Goal: Use online tool/utility: Utilize a website feature to perform a specific function

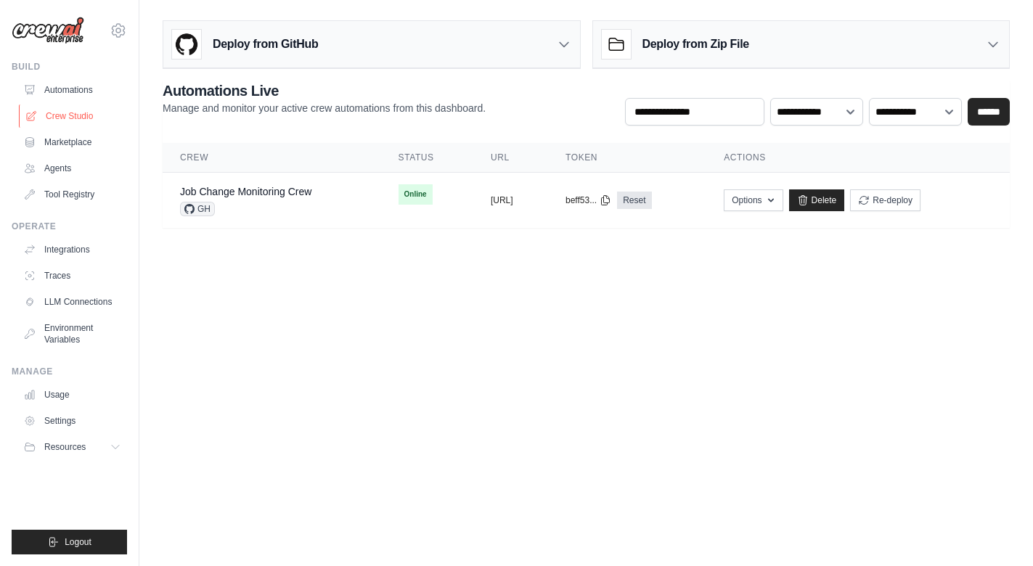
click at [73, 117] on link "Crew Studio" at bounding box center [74, 116] width 110 height 23
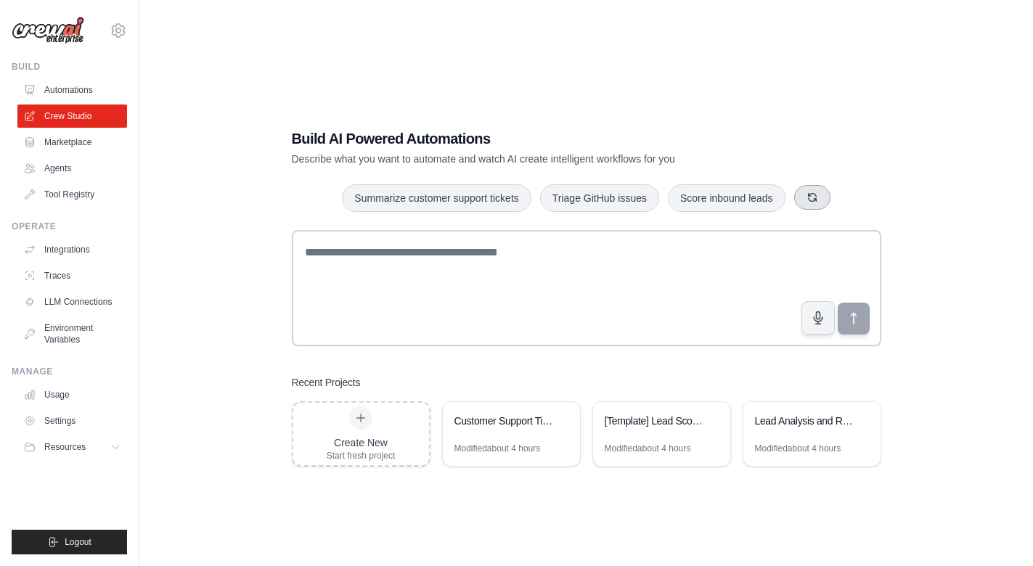
click at [818, 198] on icon "button" at bounding box center [813, 198] width 12 height 12
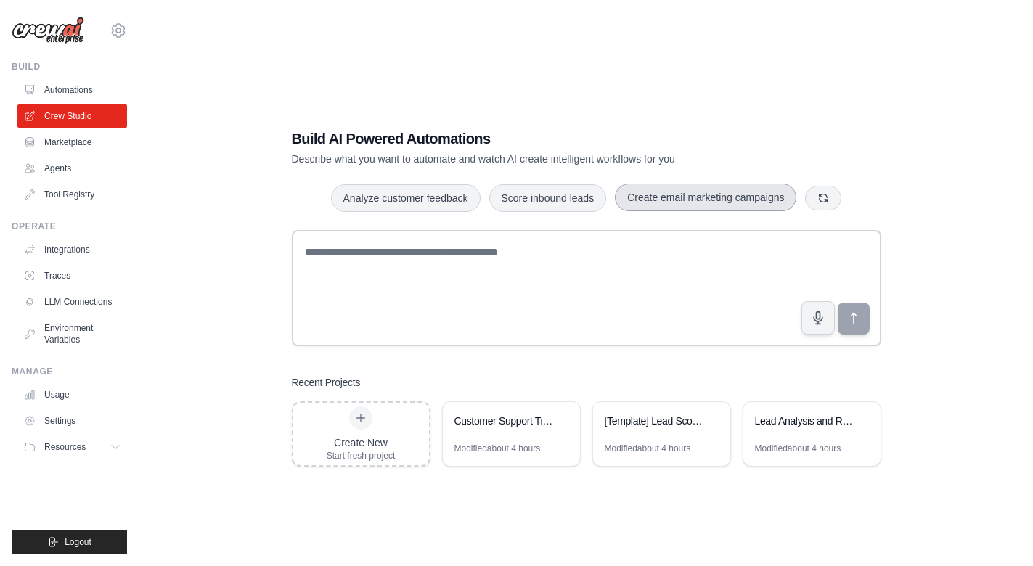
click at [739, 197] on button "Create email marketing campaigns" at bounding box center [706, 198] width 182 height 28
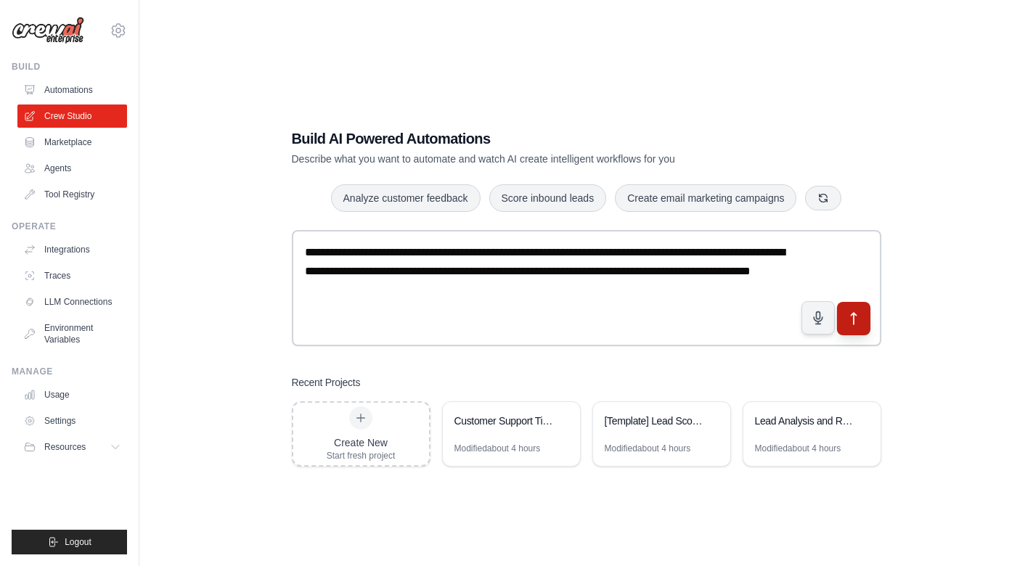
click at [857, 322] on icon "submit" at bounding box center [853, 319] width 15 height 15
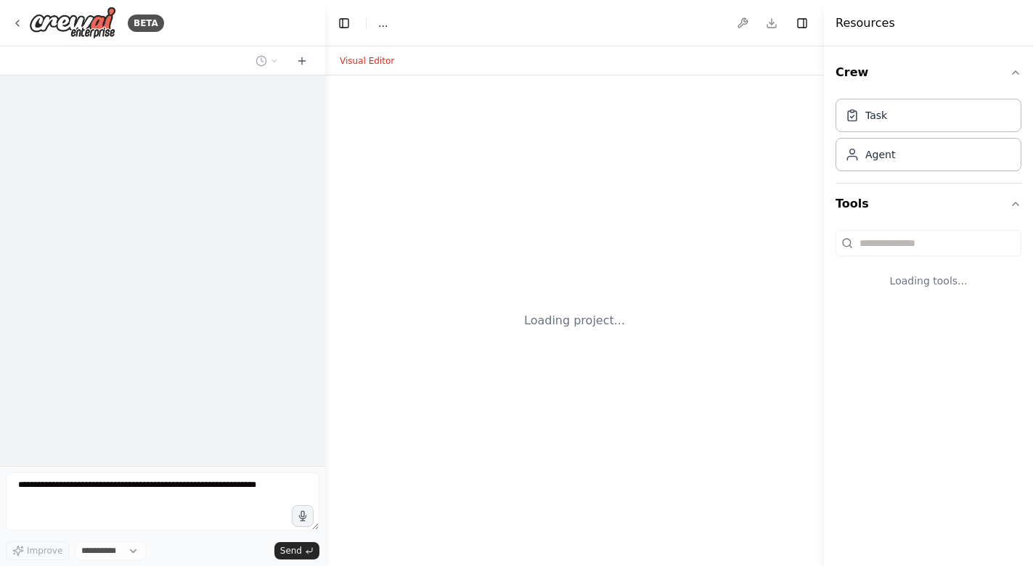
select select "****"
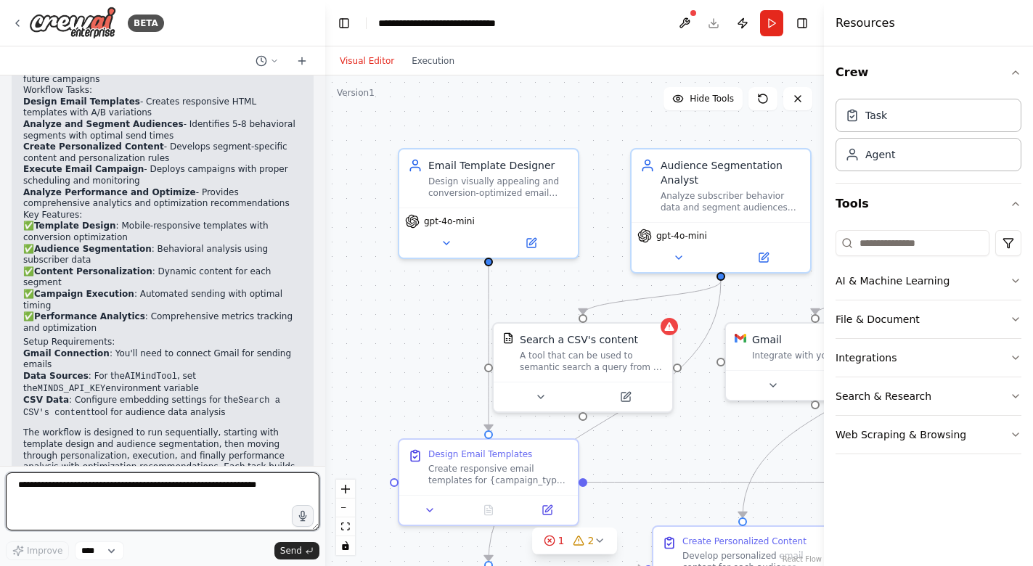
scroll to position [1254, 0]
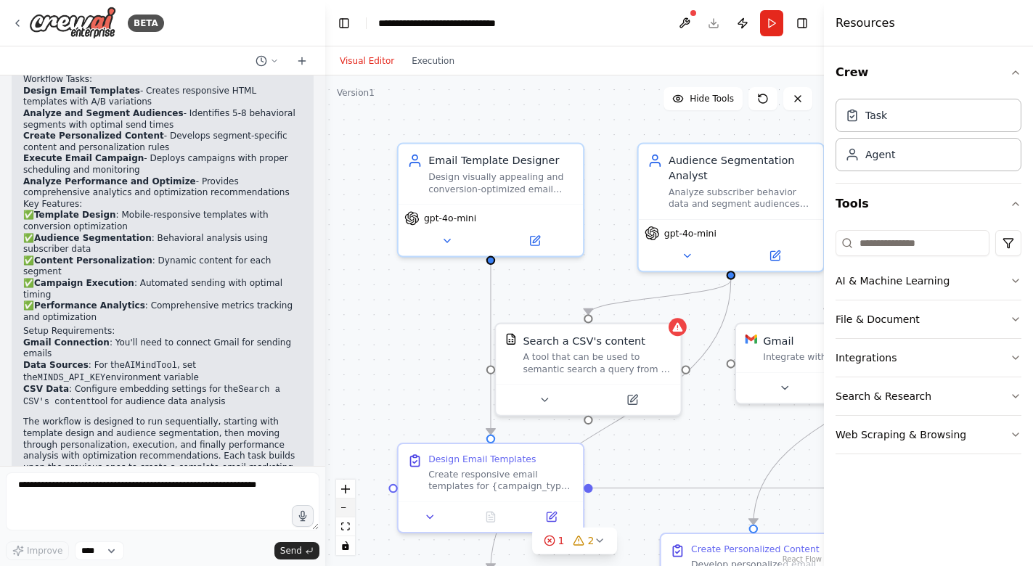
click at [344, 508] on button "zoom out" at bounding box center [345, 508] width 19 height 19
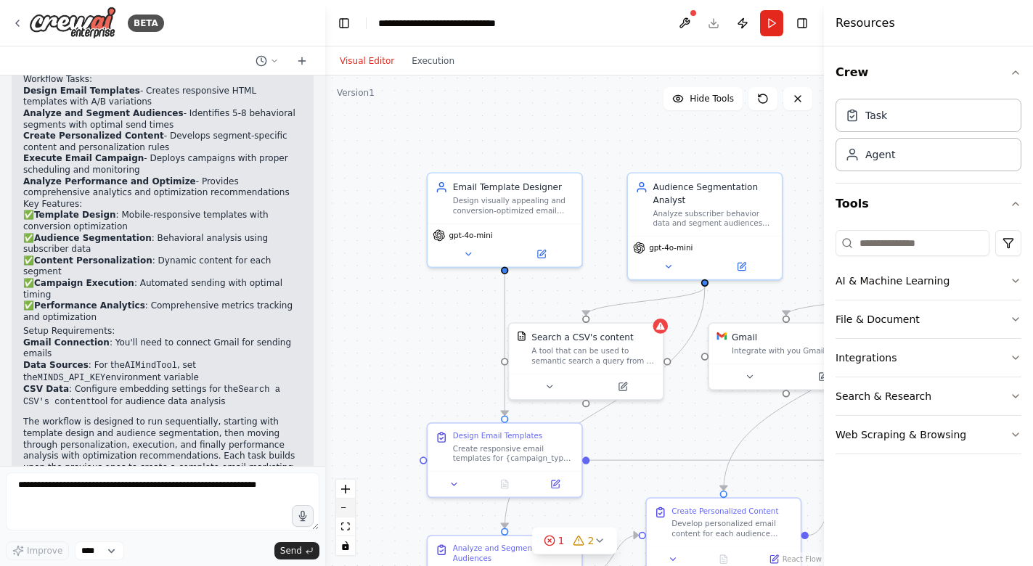
click at [344, 508] on button "zoom out" at bounding box center [345, 508] width 19 height 19
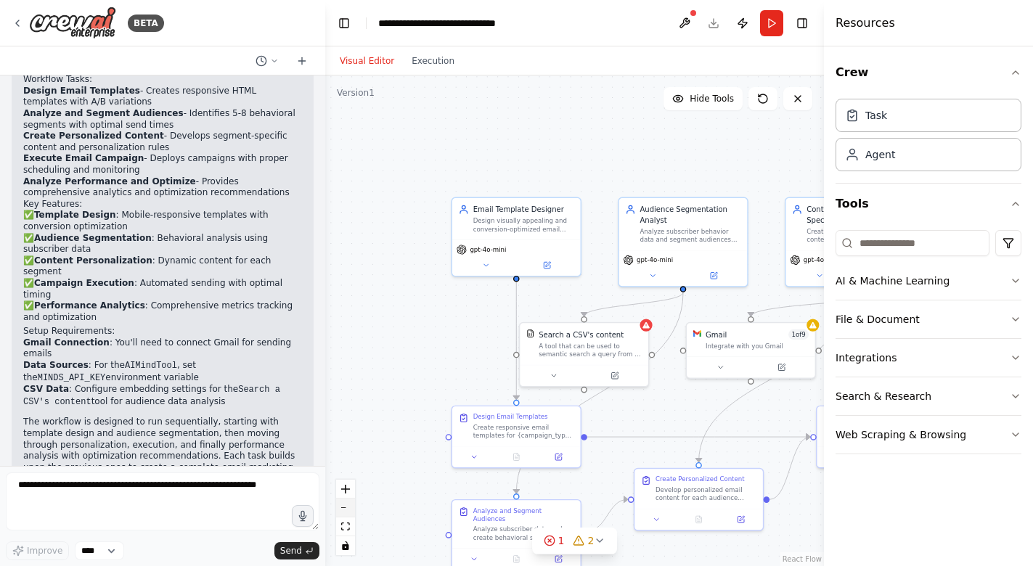
click at [344, 508] on button "zoom out" at bounding box center [345, 508] width 19 height 19
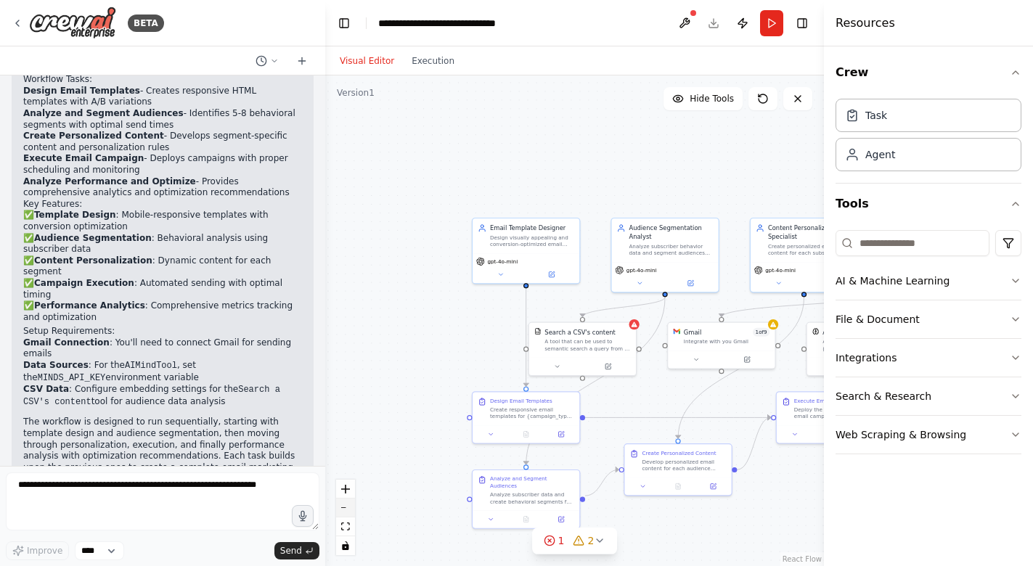
click at [344, 508] on button "zoom out" at bounding box center [345, 508] width 19 height 19
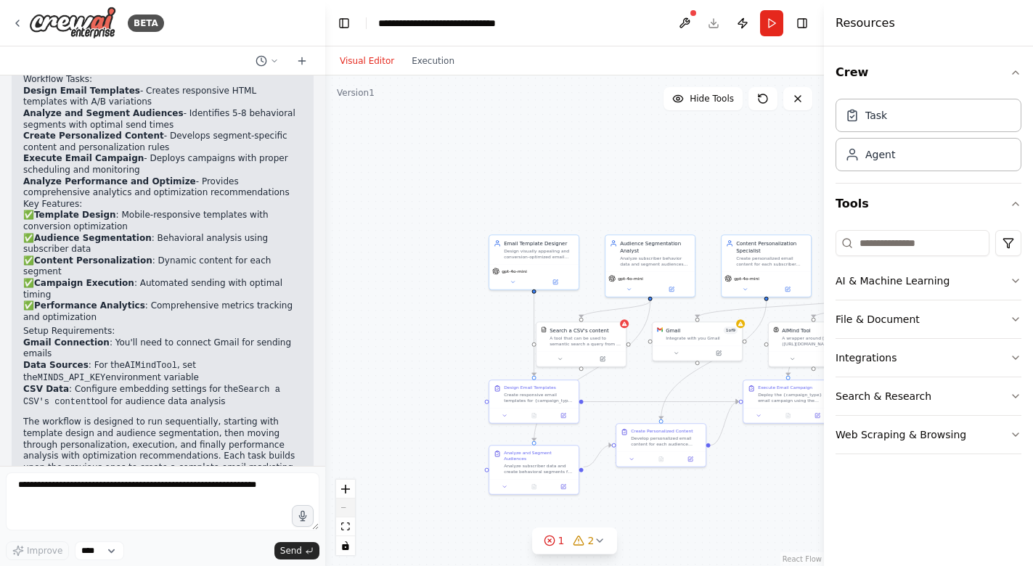
click at [344, 508] on div "React Flow controls" at bounding box center [345, 518] width 19 height 76
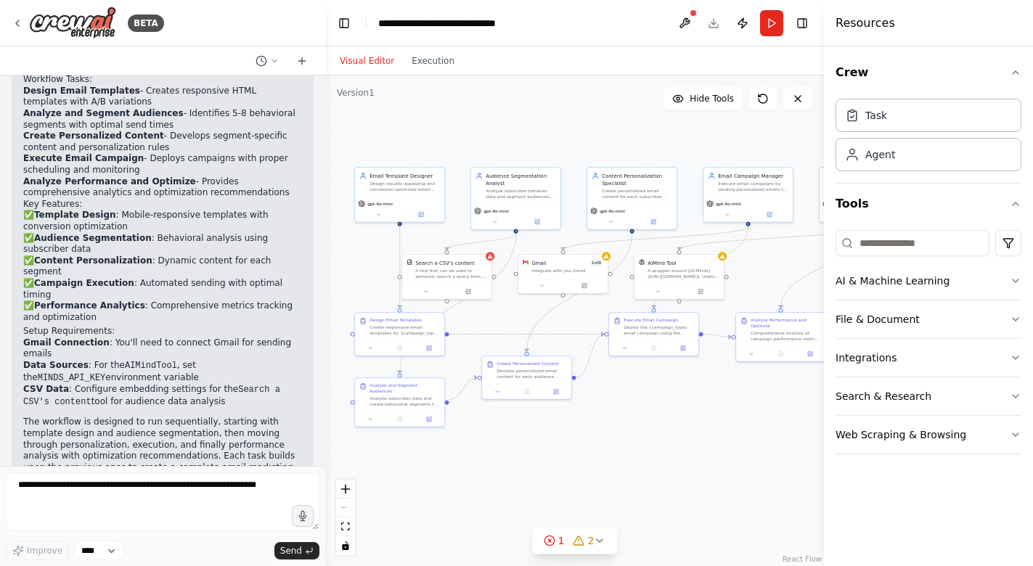
drag, startPoint x: 637, startPoint y: 188, endPoint x: 503, endPoint y: 121, distance: 150.4
click at [503, 121] on div ".deletable-edge-delete-btn { width: 20px; height: 20px; border: 0px solid #ffff…" at bounding box center [574, 321] width 499 height 491
click at [343, 483] on button "zoom in" at bounding box center [345, 489] width 19 height 19
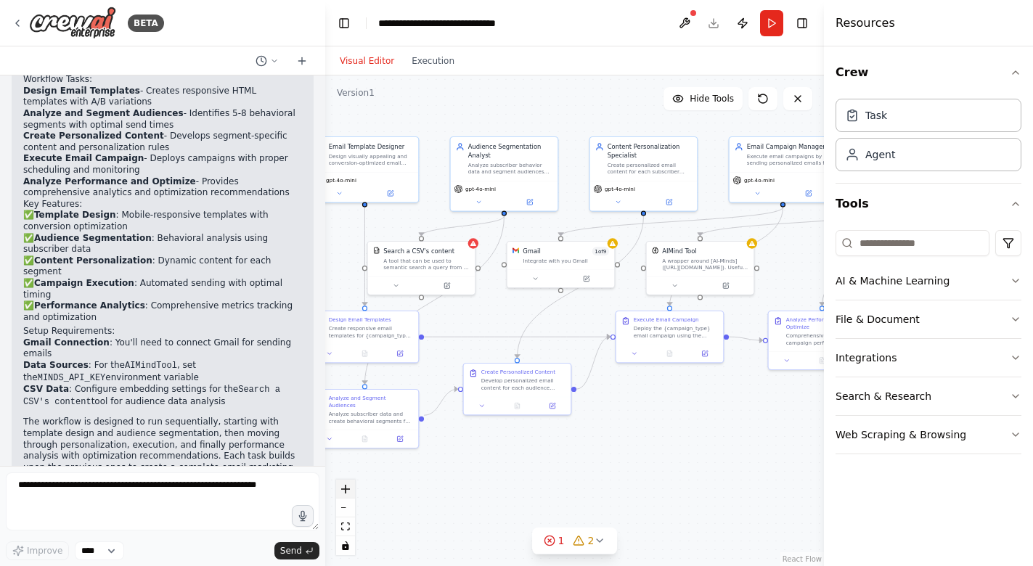
click at [343, 483] on button "zoom in" at bounding box center [345, 489] width 19 height 19
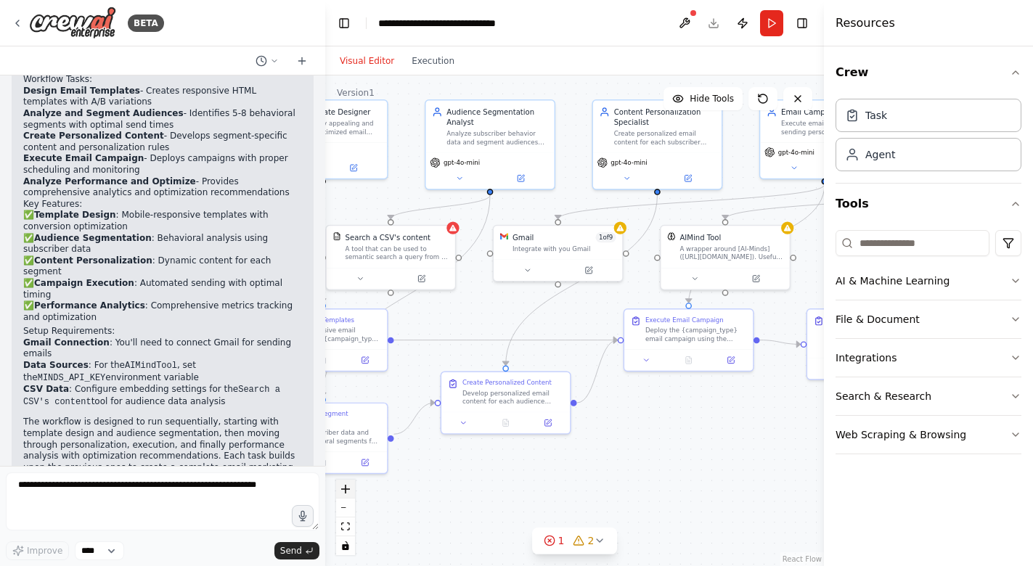
click at [343, 483] on button "zoom in" at bounding box center [345, 489] width 19 height 19
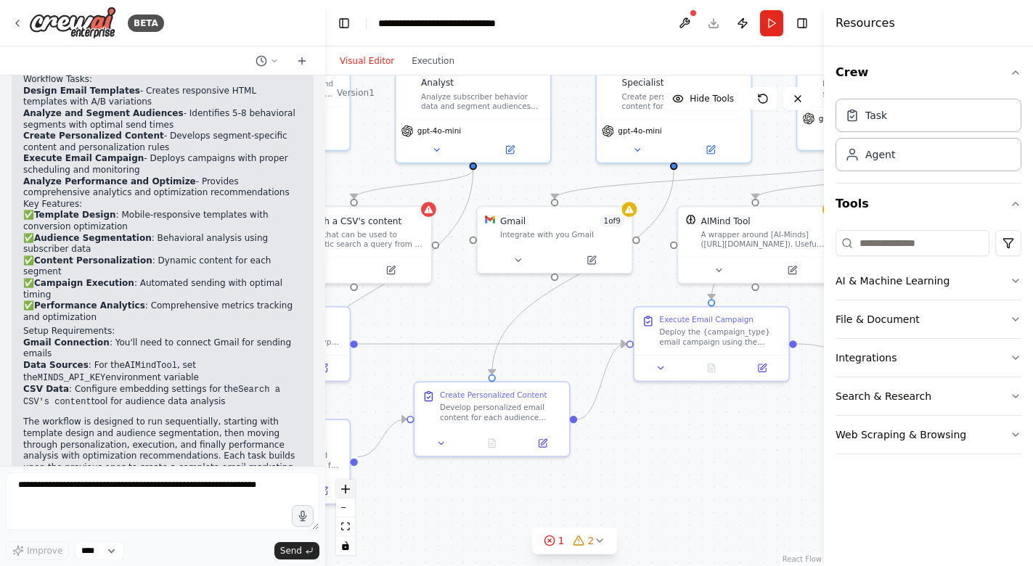
click at [343, 483] on button "zoom in" at bounding box center [345, 489] width 19 height 19
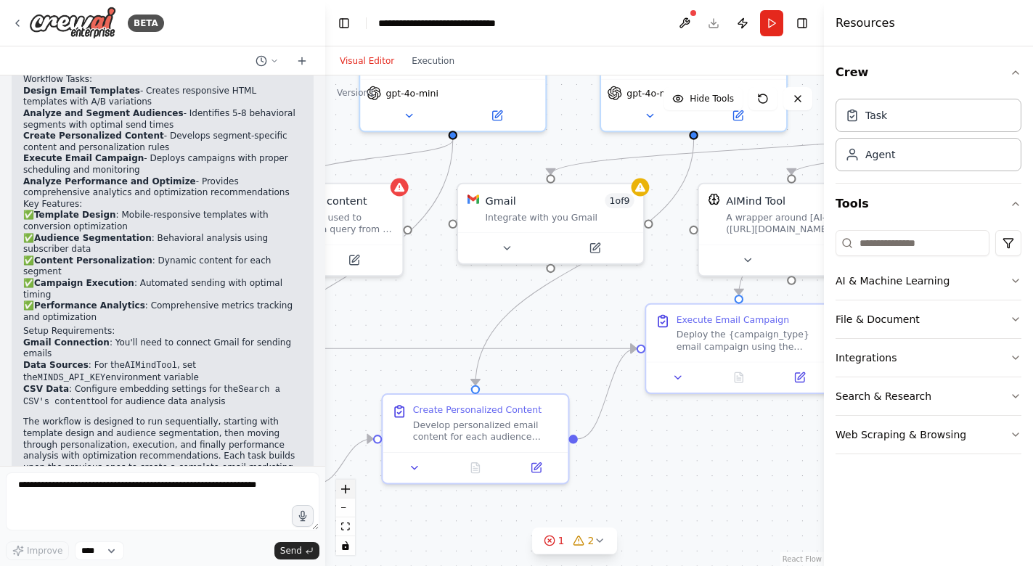
click at [343, 483] on button "zoom in" at bounding box center [345, 489] width 19 height 19
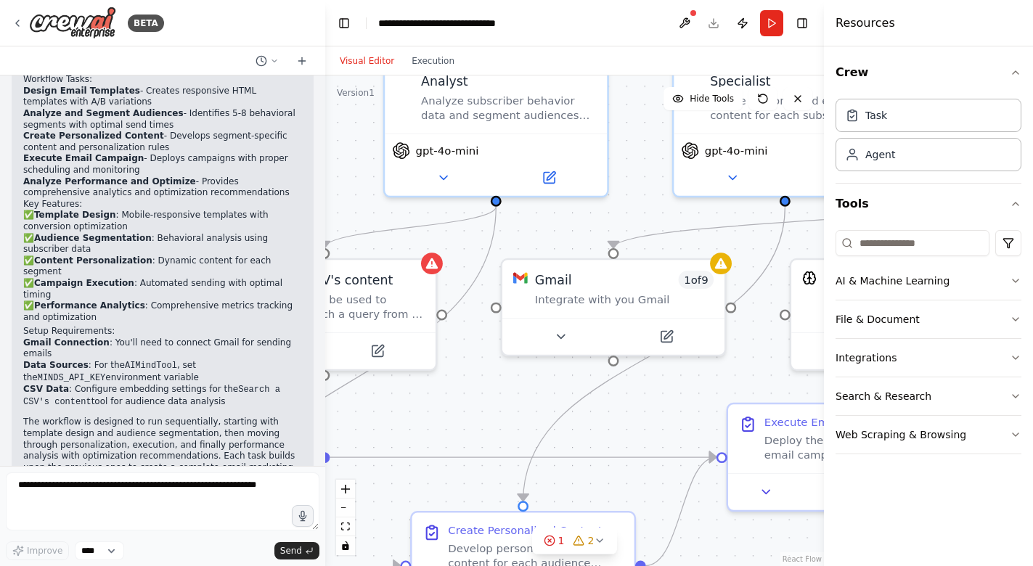
drag, startPoint x: 542, startPoint y: 298, endPoint x: 616, endPoint y: 411, distance: 135.4
click at [616, 411] on div ".deletable-edge-delete-btn { width: 20px; height: 20px; border: 0px solid #ffff…" at bounding box center [574, 321] width 499 height 491
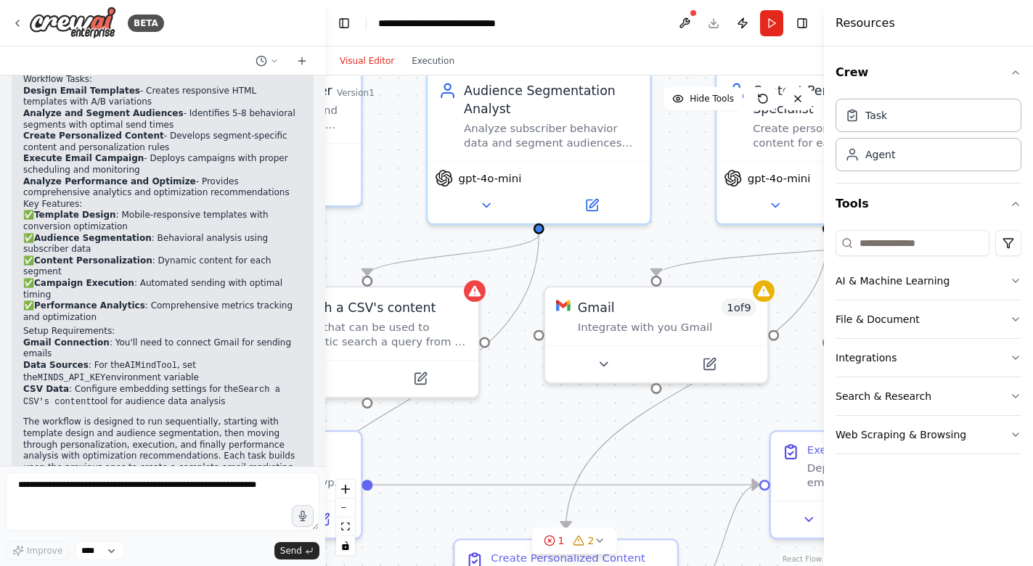
drag, startPoint x: 596, startPoint y: 262, endPoint x: 690, endPoint y: 326, distance: 114.0
click at [690, 326] on div ".deletable-edge-delete-btn { width: 20px; height: 20px; border: 0px solid #ffff…" at bounding box center [574, 321] width 499 height 491
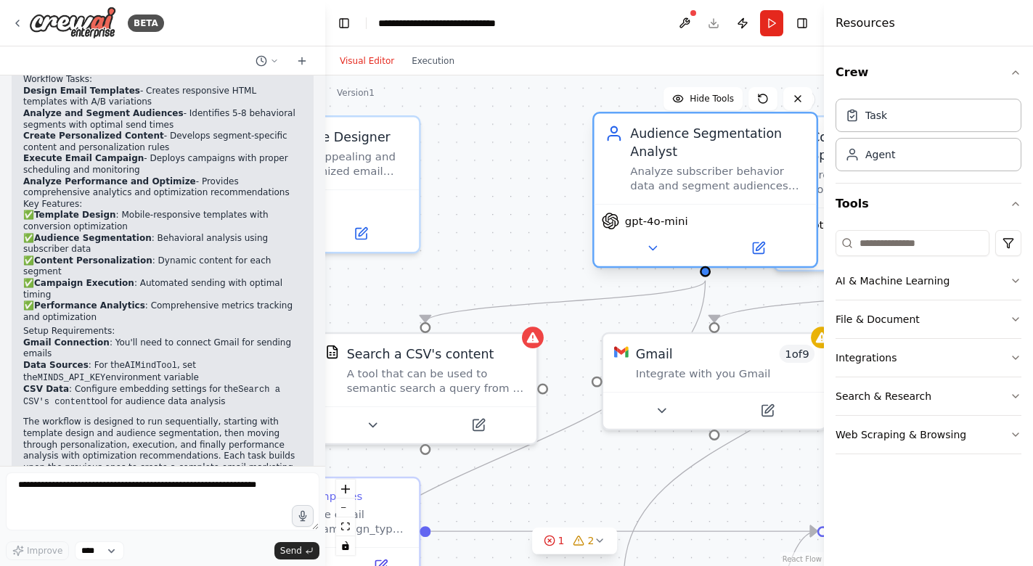
drag, startPoint x: 606, startPoint y: 229, endPoint x: 729, endPoint y: 237, distance: 123.0
click at [729, 237] on div "gpt-4o-mini" at bounding box center [706, 235] width 222 height 62
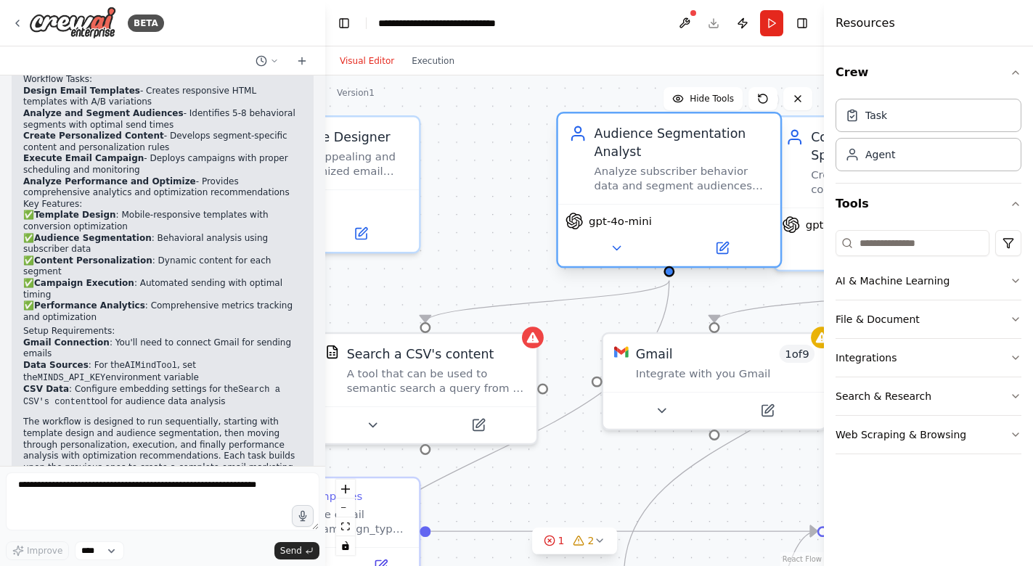
drag, startPoint x: 648, startPoint y: 224, endPoint x: 593, endPoint y: 221, distance: 55.3
click at [593, 221] on span "gpt-4o-mini" at bounding box center [620, 221] width 63 height 15
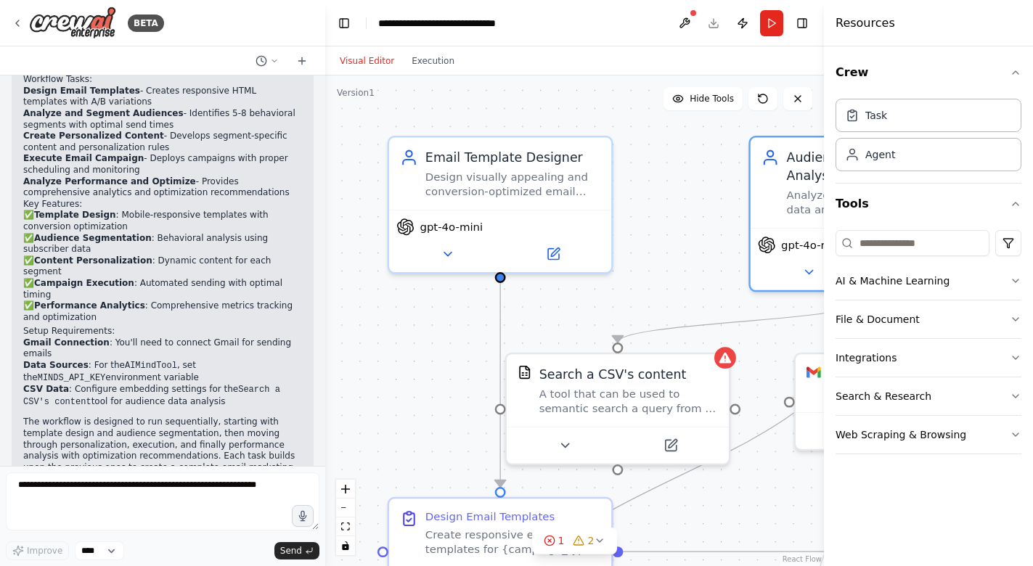
drag, startPoint x: 487, startPoint y: 214, endPoint x: 679, endPoint y: 234, distance: 193.5
click at [679, 234] on div ".deletable-edge-delete-btn { width: 20px; height: 20px; border: 0px solid #ffff…" at bounding box center [574, 321] width 499 height 491
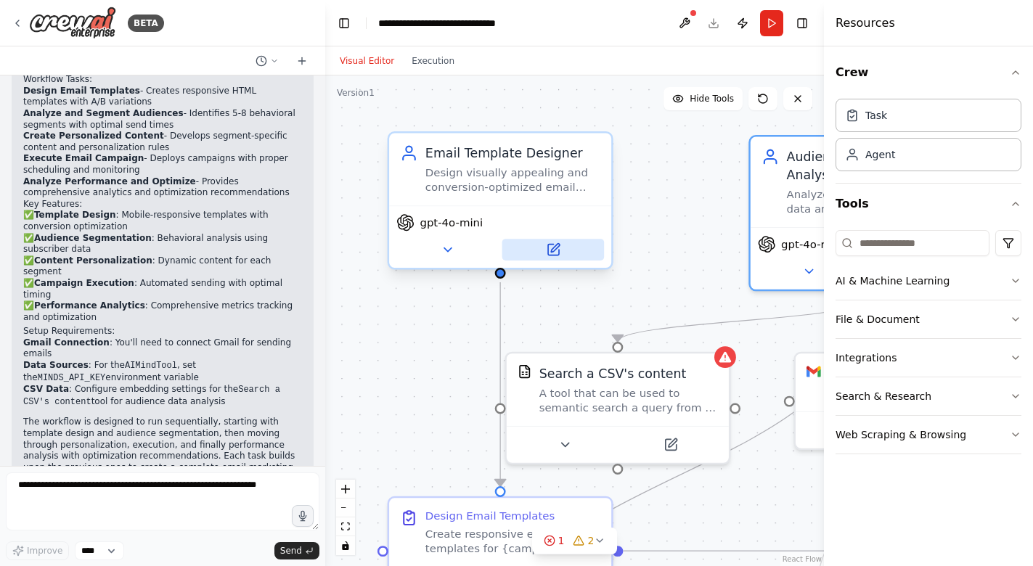
click at [555, 255] on icon at bounding box center [553, 250] width 11 height 11
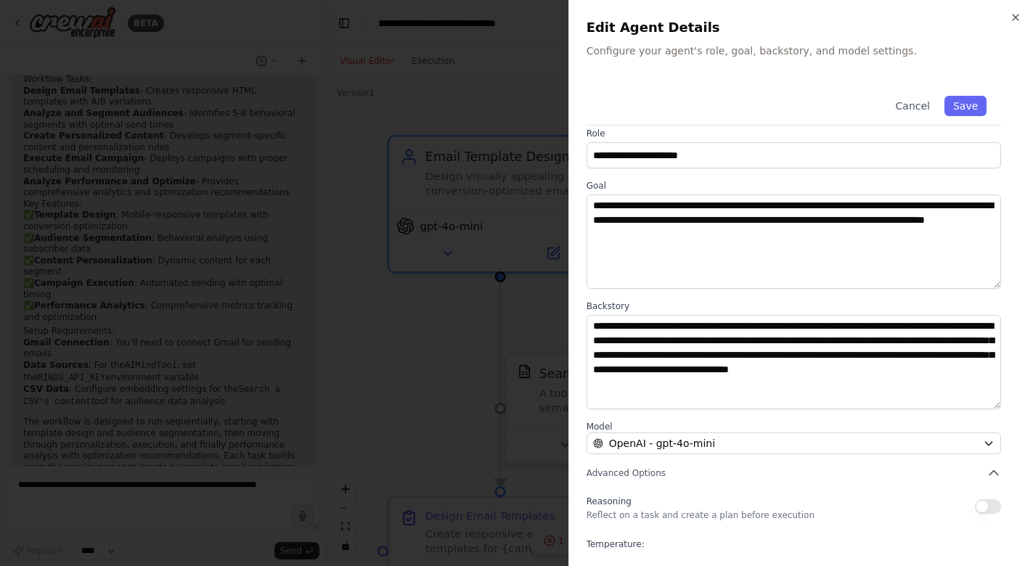
scroll to position [0, 0]
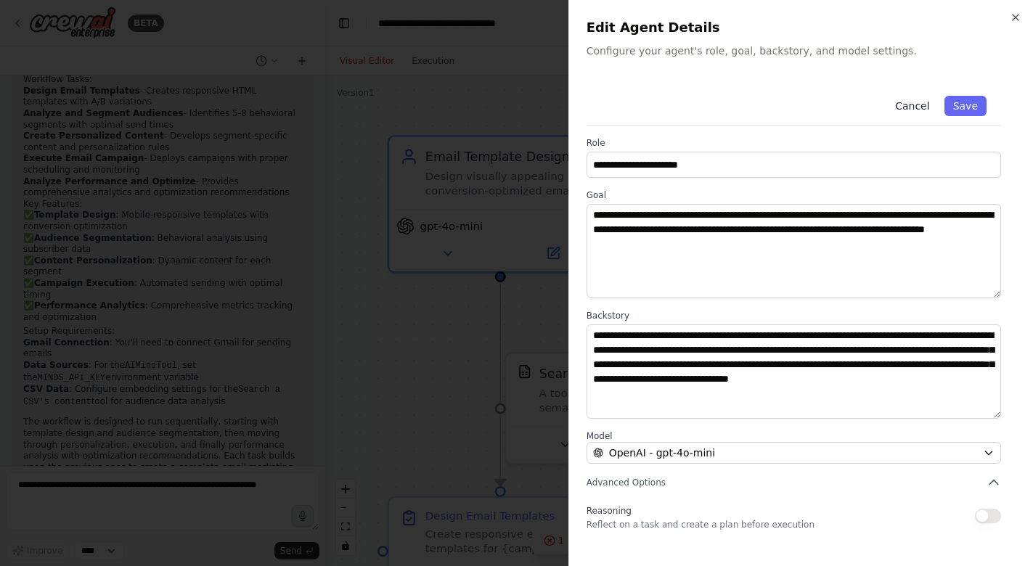
click at [919, 109] on button "Cancel" at bounding box center [913, 106] width 52 height 20
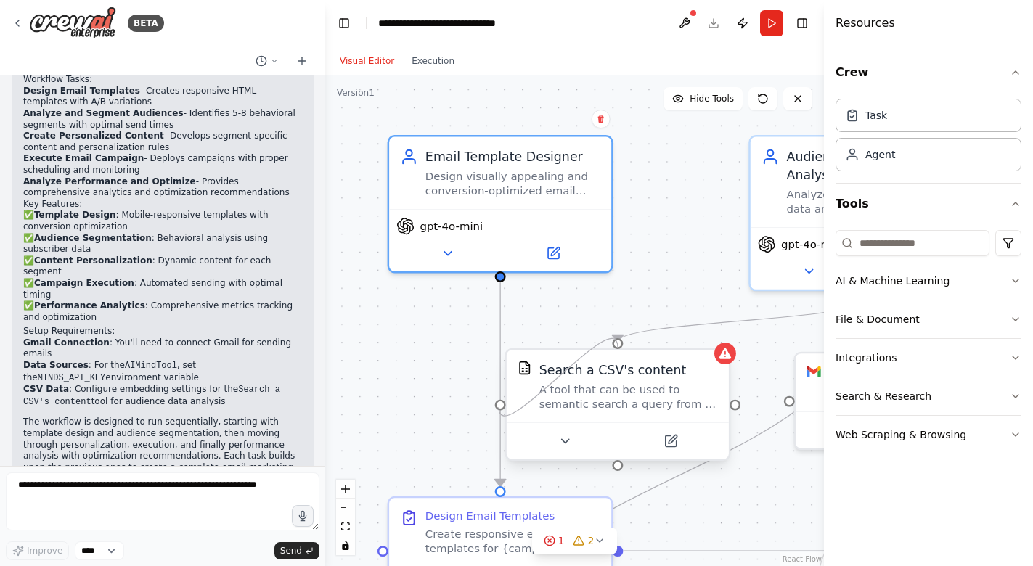
click at [499, 407] on div at bounding box center [500, 404] width 11 height 11
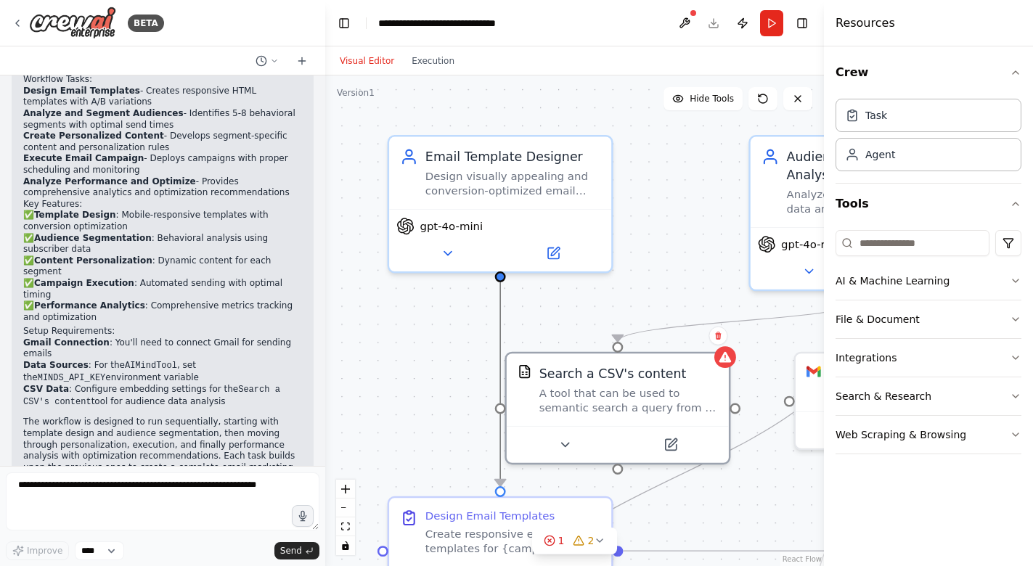
click at [500, 314] on icon "Edge from 0e751939-b3d4-4c16-85ca-33f758e004ab to 5f368045-bb28-4da0-9e83-40643…" at bounding box center [500, 385] width 0 height 204
click at [529, 309] on div ".deletable-edge-delete-btn { width: 20px; height: 20px; border: 0px solid #ffff…" at bounding box center [574, 321] width 499 height 491
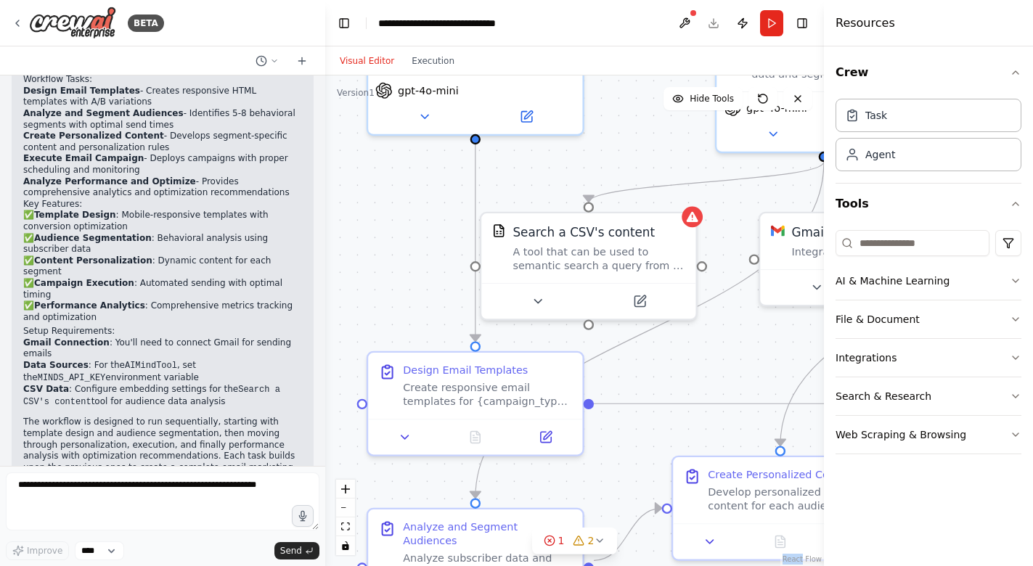
drag, startPoint x: 636, startPoint y: 282, endPoint x: 613, endPoint y: 139, distance: 144.2
click at [613, 139] on div ".deletable-edge-delete-btn { width: 20px; height: 20px; border: 0px solid #ffff…" at bounding box center [574, 321] width 499 height 491
click at [444, 395] on div "Create responsive email templates for {campaign_type} campaigns targeting {targ…" at bounding box center [487, 391] width 169 height 28
click at [410, 431] on icon at bounding box center [405, 433] width 14 height 14
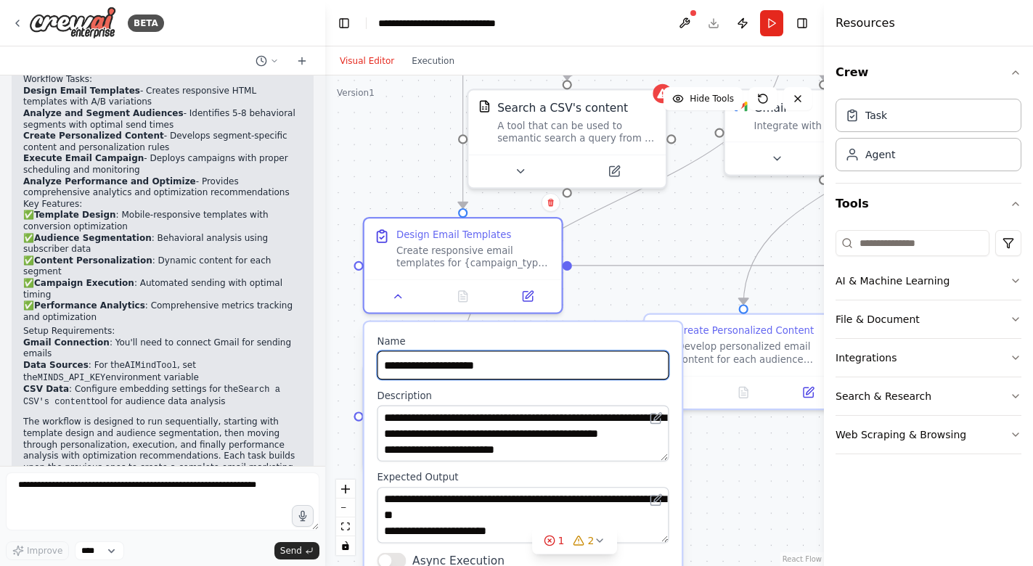
drag, startPoint x: 630, startPoint y: 426, endPoint x: 611, endPoint y: 288, distance: 140.1
click at [611, 288] on div ".deletable-edge-delete-btn { width: 20px; height: 20px; border: 0px solid #ffff…" at bounding box center [574, 321] width 499 height 491
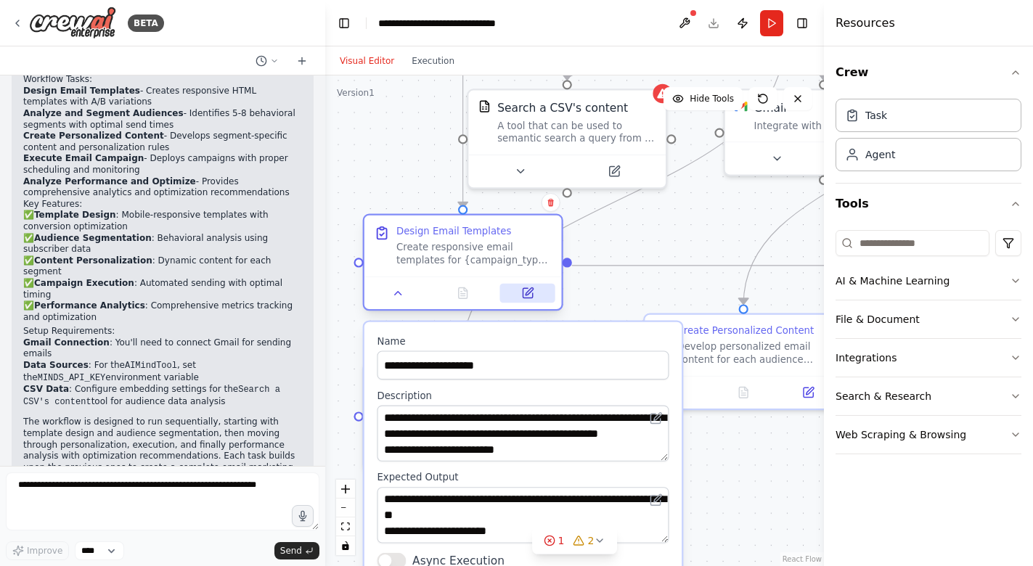
click at [532, 293] on icon at bounding box center [527, 292] width 9 height 9
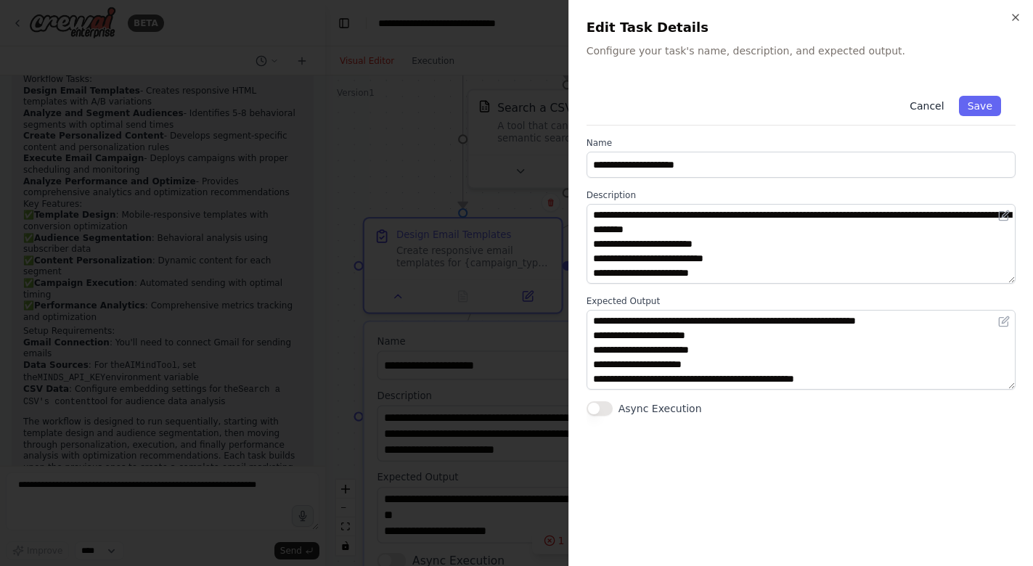
click at [927, 106] on button "Cancel" at bounding box center [927, 106] width 52 height 20
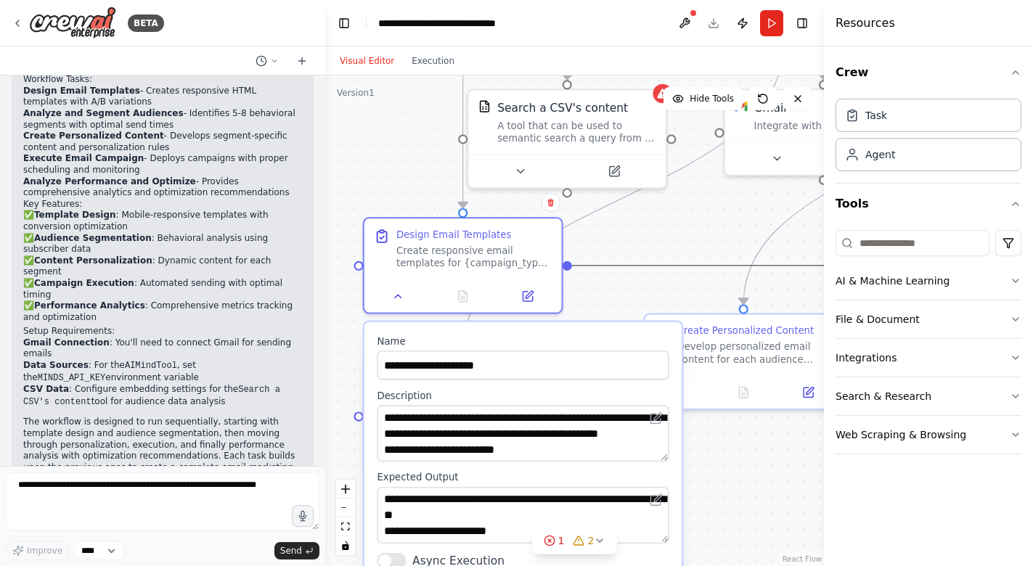
click at [653, 266] on icon "Edge from 5f368045-bb28-4da0-9e83-406439f58aab to 1b09fc60-4ee8-4d40-8166-23c8f…" at bounding box center [744, 266] width 344 height 0
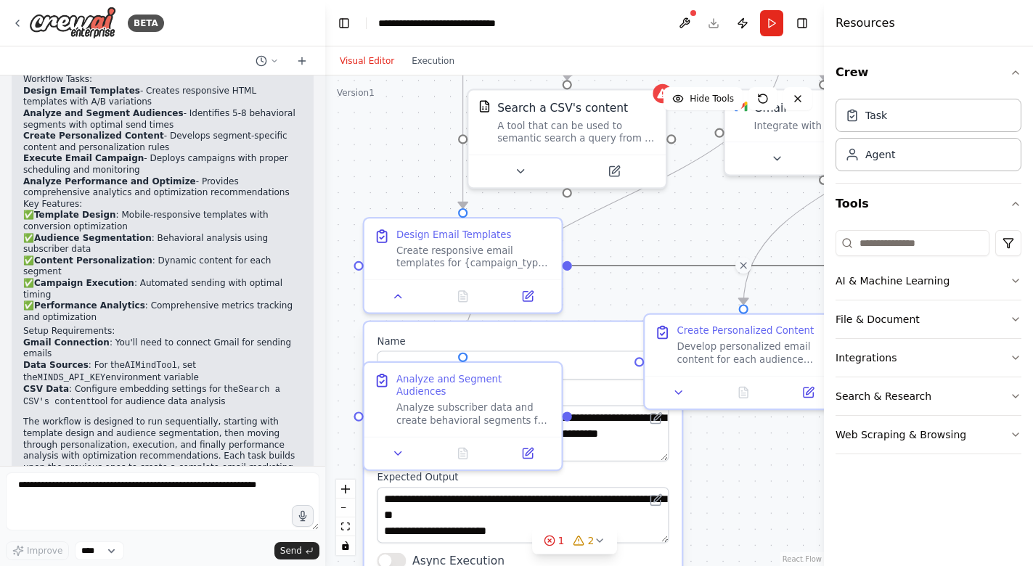
click at [712, 476] on div ".deletable-edge-delete-btn { width: 20px; height: 20px; border: 0px solid #ffff…" at bounding box center [574, 321] width 499 height 491
click at [396, 288] on icon at bounding box center [398, 293] width 13 height 13
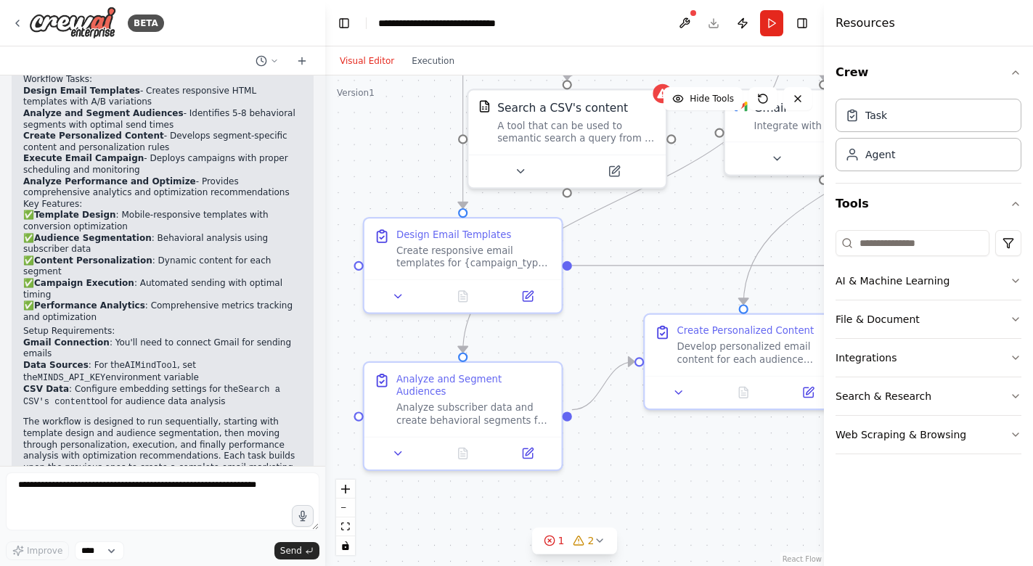
click at [115, 426] on p "The workflow is designed to run sequentially, starting with template design and…" at bounding box center [162, 451] width 279 height 68
click at [1012, 356] on icon "button" at bounding box center [1016, 358] width 12 height 12
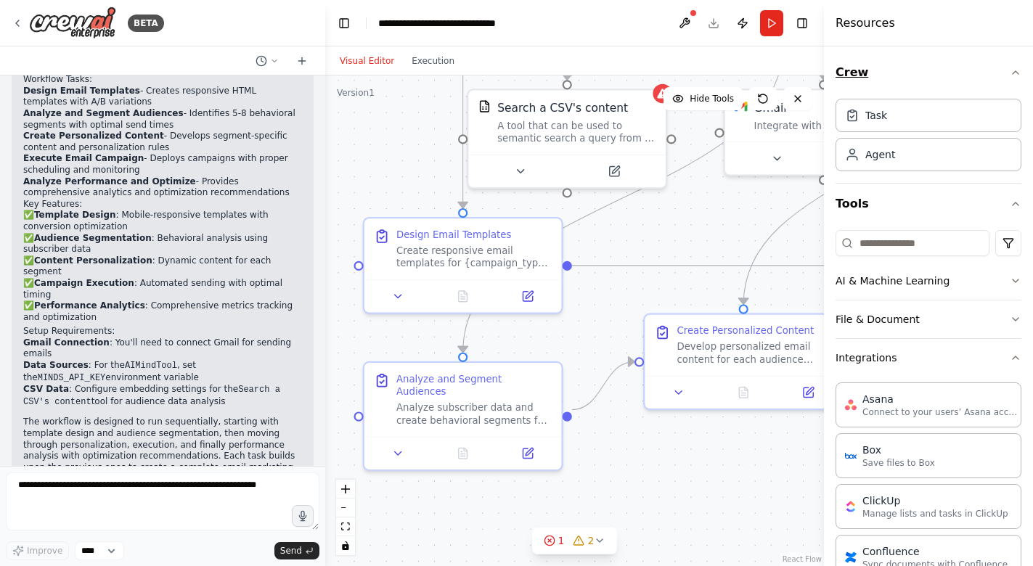
click at [1015, 74] on icon "button" at bounding box center [1016, 73] width 12 height 12
